Goal: Task Accomplishment & Management: Complete application form

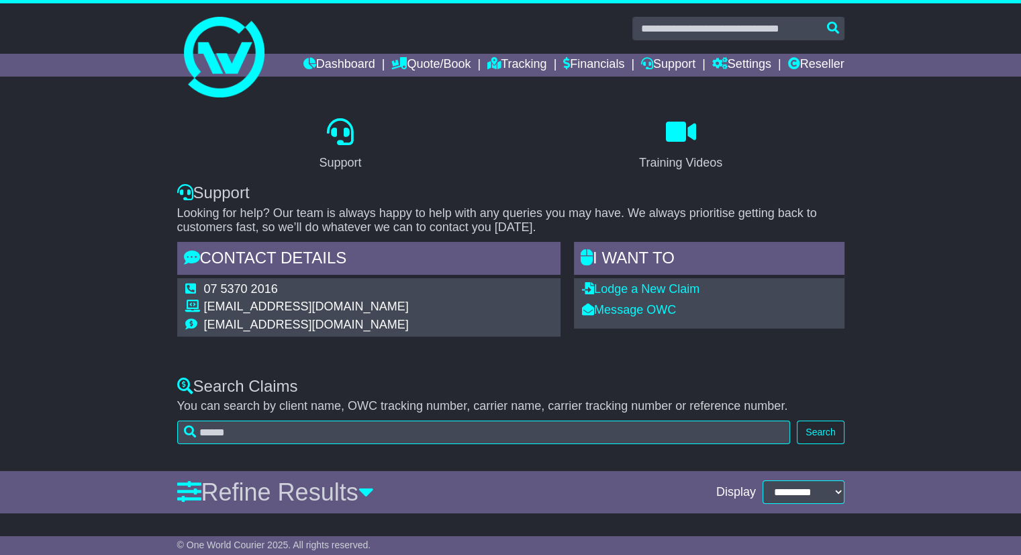
drag, startPoint x: 967, startPoint y: 359, endPoint x: 955, endPoint y: 239, distance: 120.8
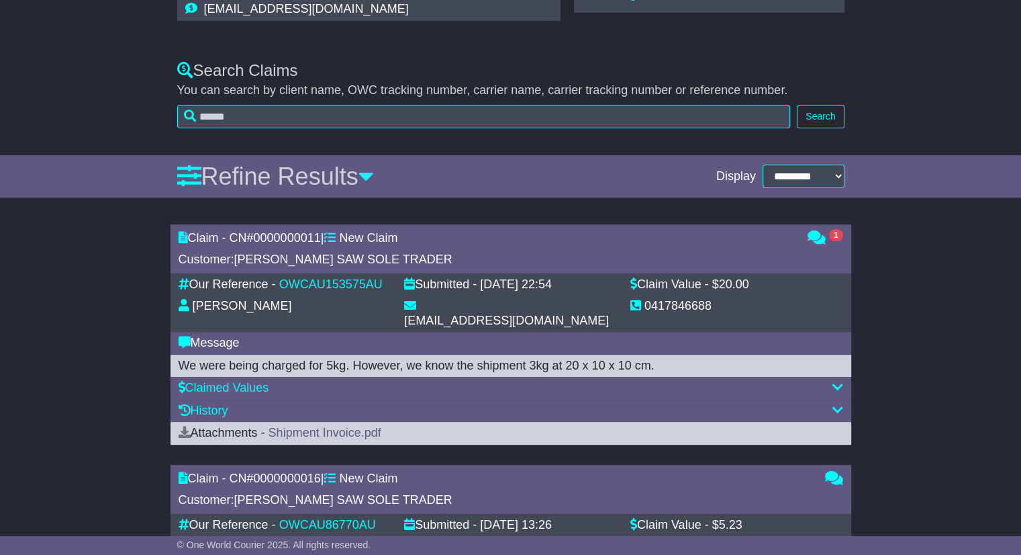
scroll to position [403, 0]
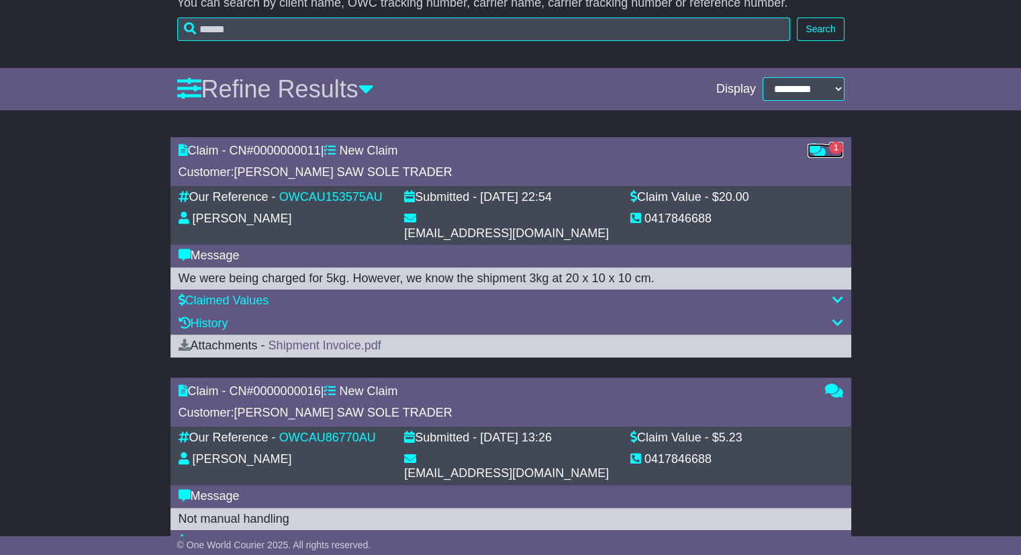
click at [812, 152] on icon at bounding box center [817, 150] width 18 height 12
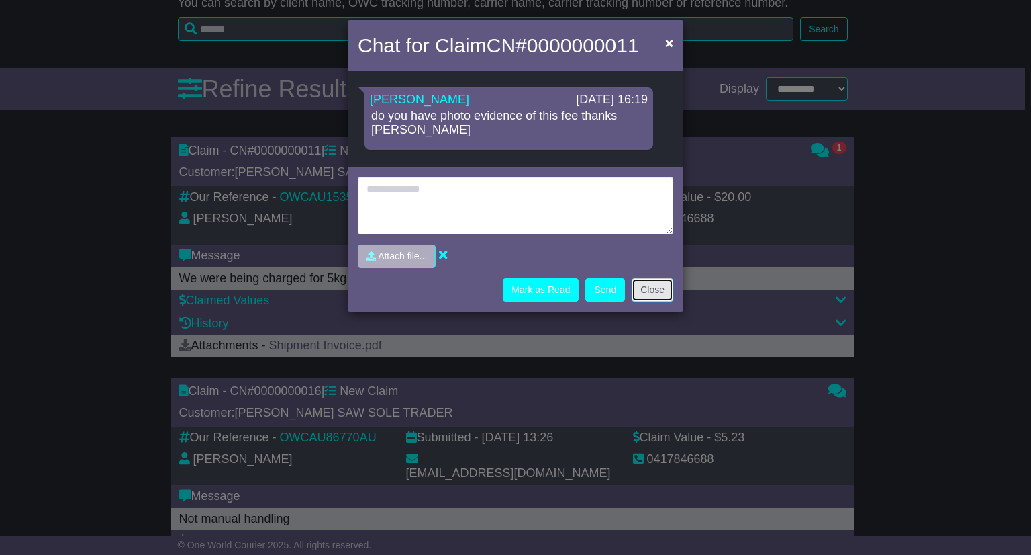
click at [652, 278] on button "Close" at bounding box center [653, 290] width 42 height 24
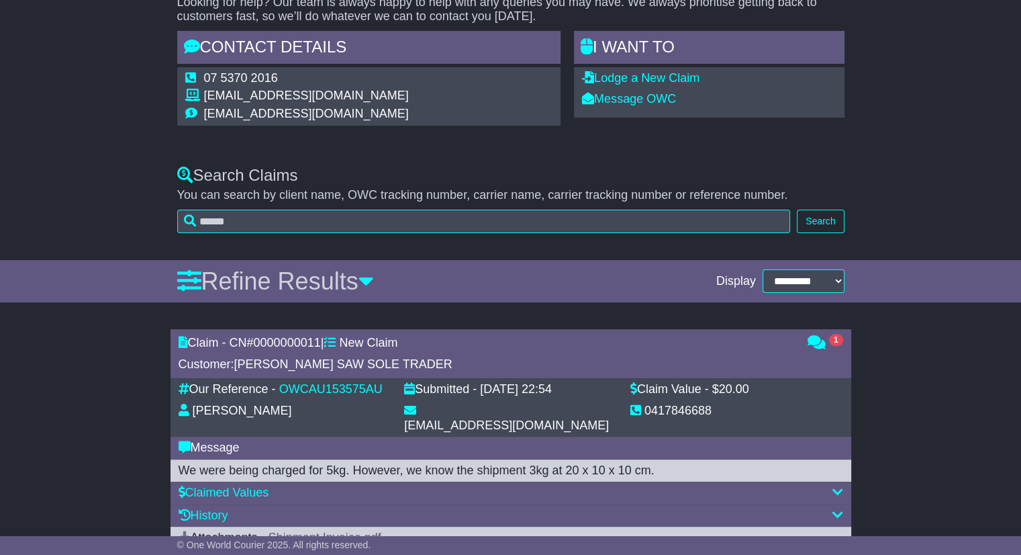
scroll to position [134, 0]
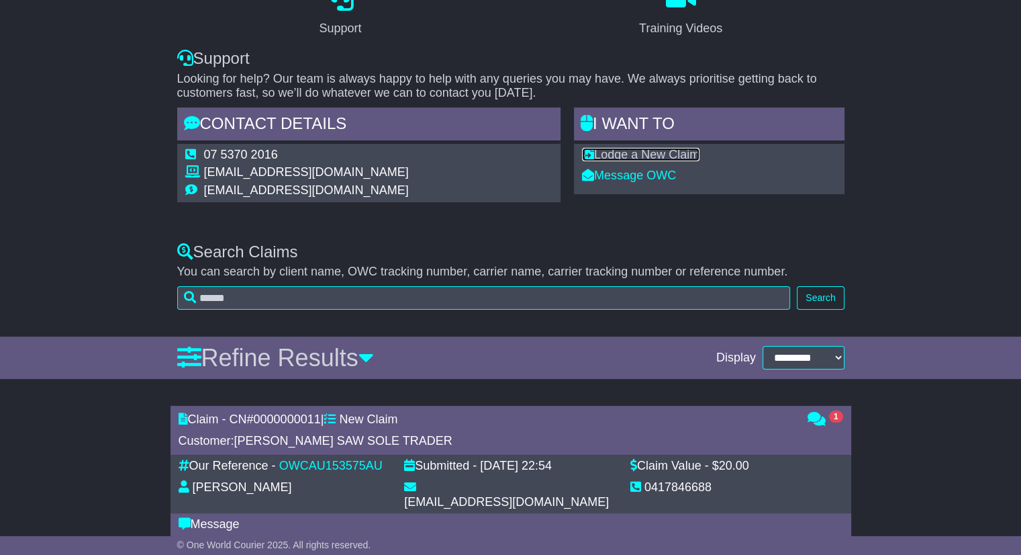
click at [676, 151] on link "Lodge a New Claim" at bounding box center [641, 154] width 118 height 13
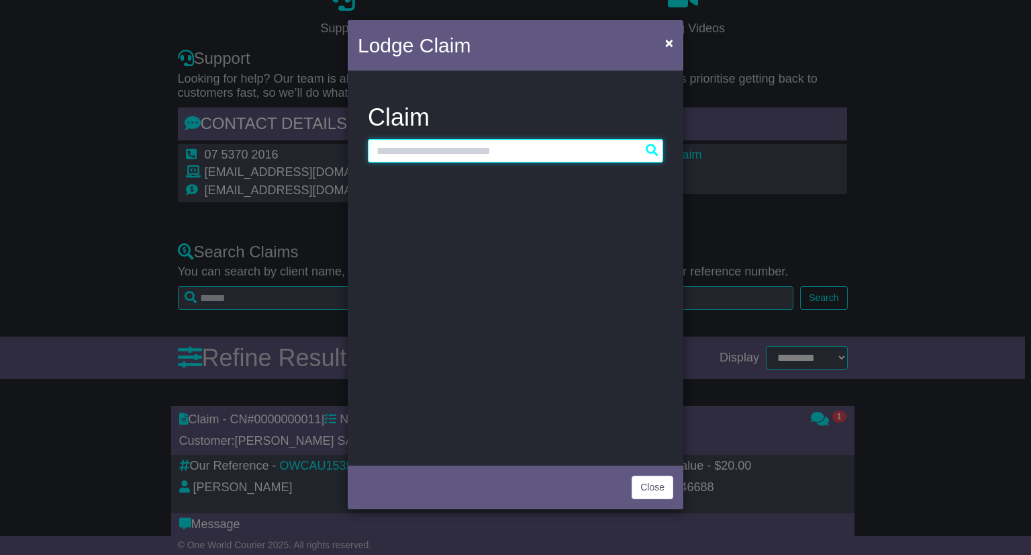
click at [496, 159] on input "text" at bounding box center [515, 151] width 295 height 24
drag, startPoint x: 485, startPoint y: 156, endPoint x: 594, endPoint y: 148, distance: 109.1
click at [594, 148] on input "text" at bounding box center [515, 151] width 295 height 24
click at [671, 44] on span "×" at bounding box center [669, 42] width 8 height 15
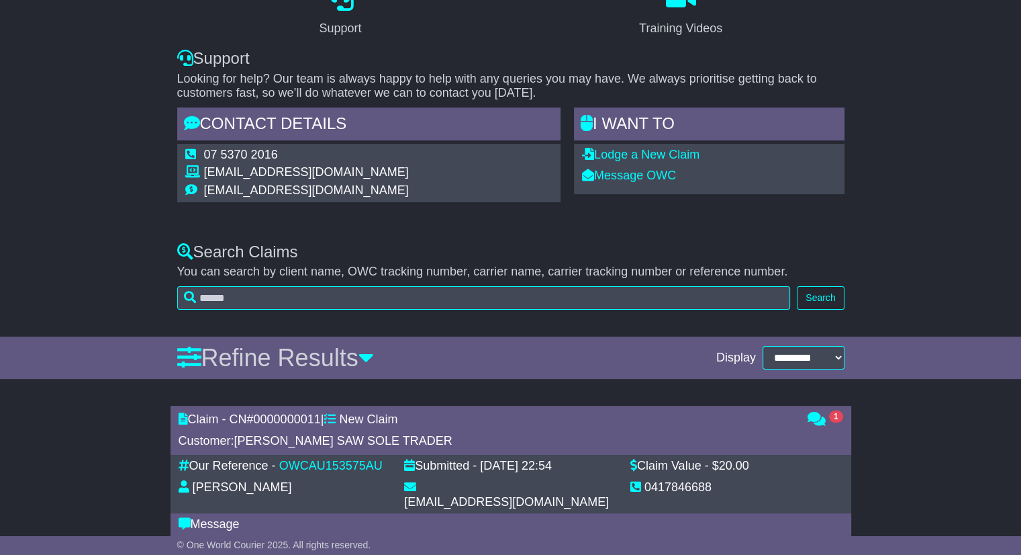
click at [747, 233] on div "Search Claims You can search by client name, OWC tracking number, carrier name,…" at bounding box center [511, 272] width 681 height 87
